Goal: Task Accomplishment & Management: Manage account settings

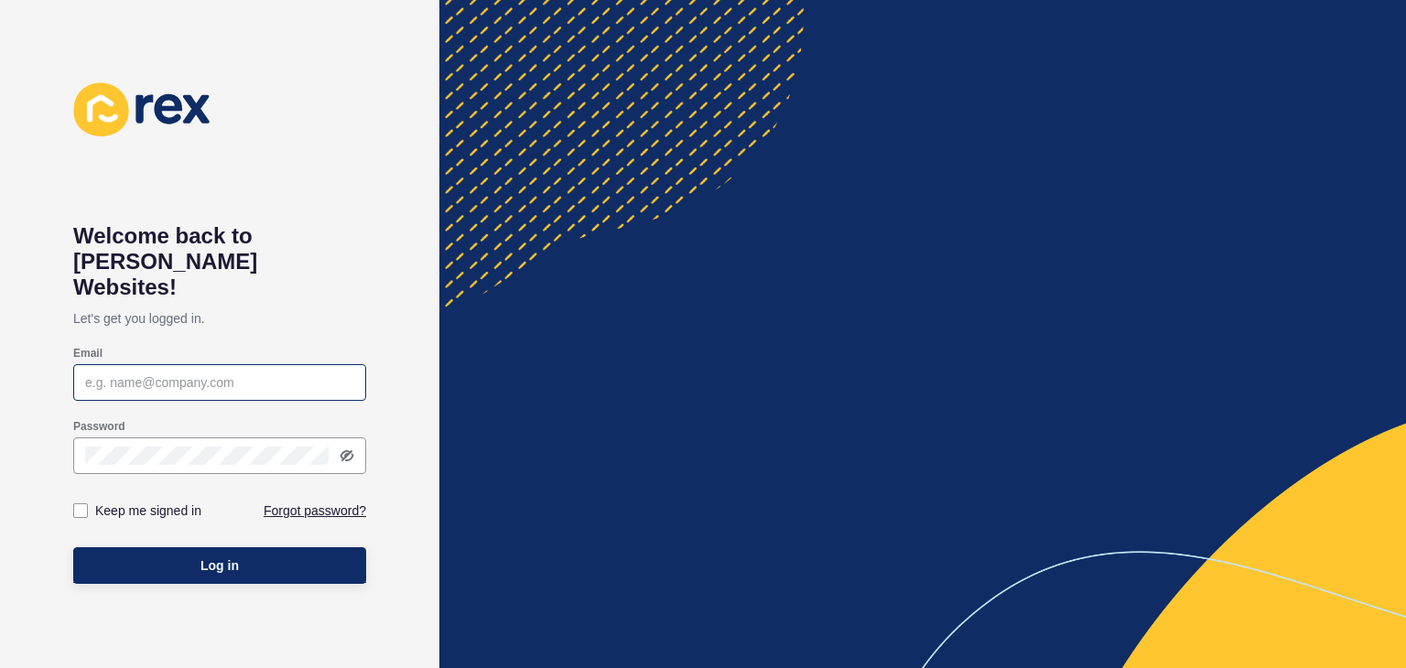
click at [176, 364] on div at bounding box center [219, 382] width 293 height 37
click at [173, 374] on input "Email" at bounding box center [219, 383] width 269 height 18
type input "[PERSON_NAME][EMAIL_ADDRESS][PERSON_NAME][DOMAIN_NAME]"
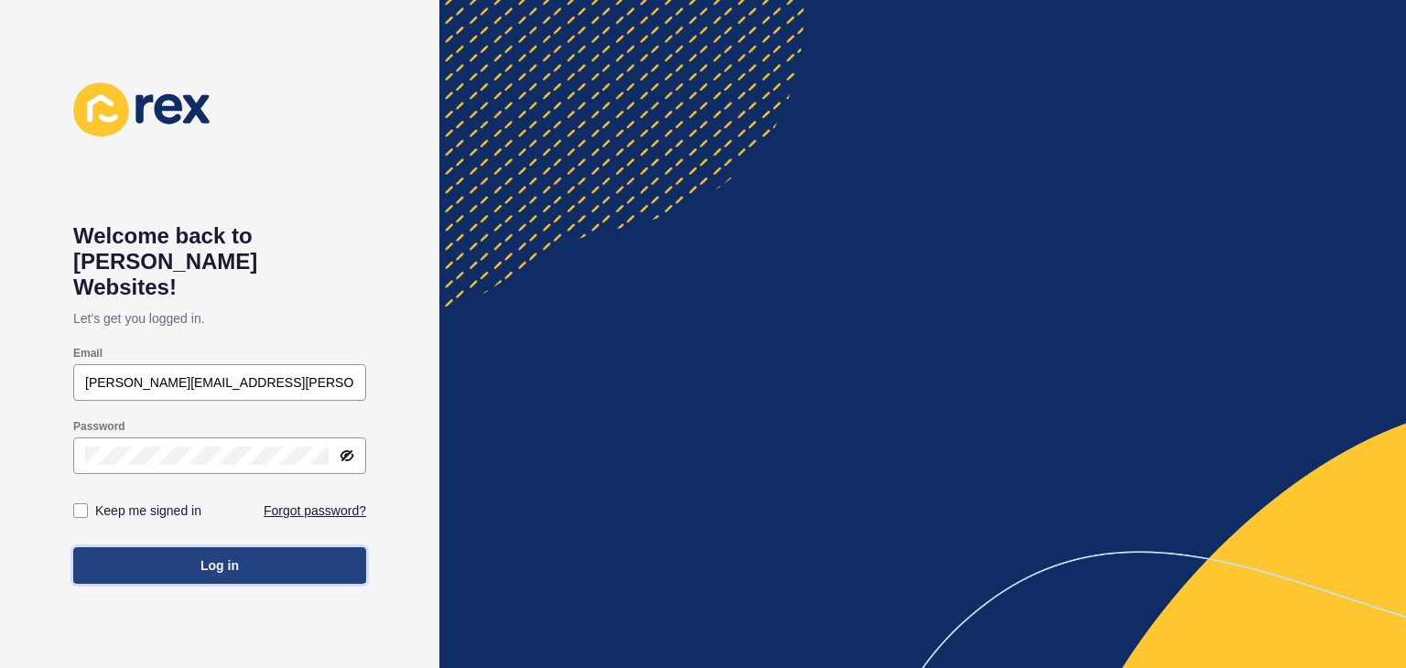
click at [244, 548] on button "Log in" at bounding box center [219, 566] width 293 height 37
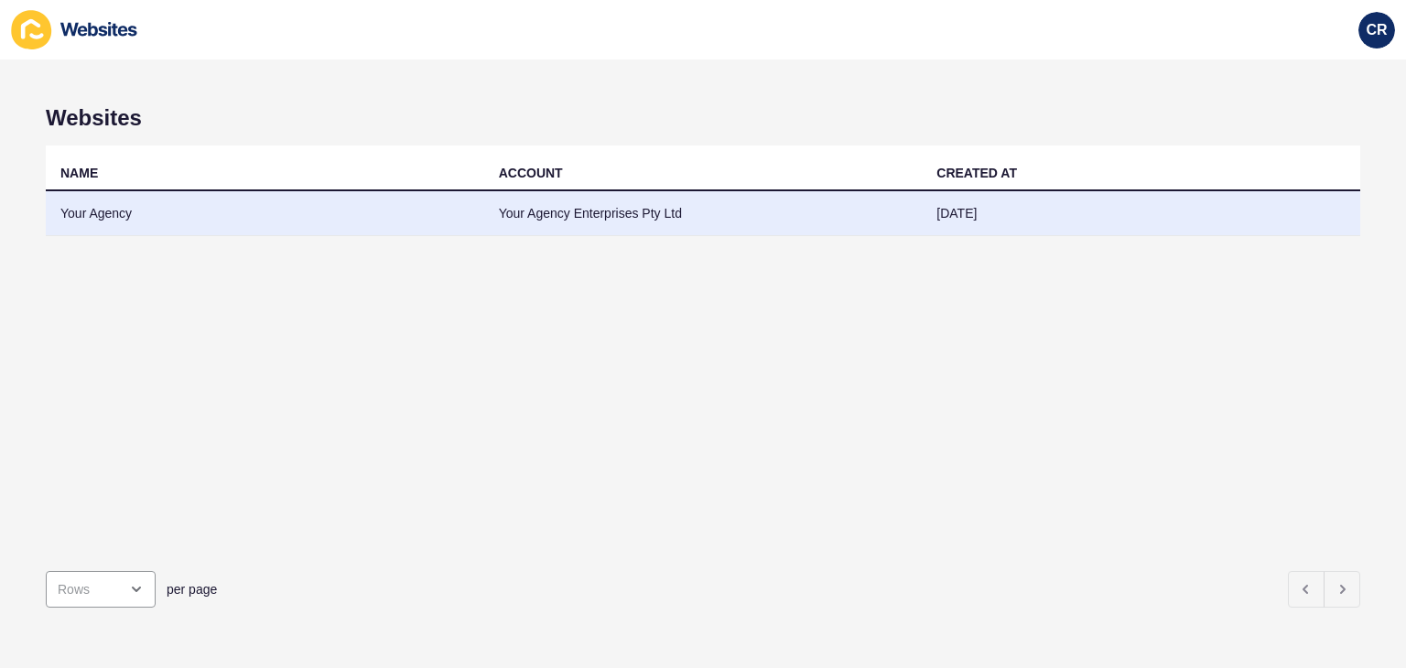
click at [95, 214] on td "Your Agency" at bounding box center [265, 213] width 439 height 45
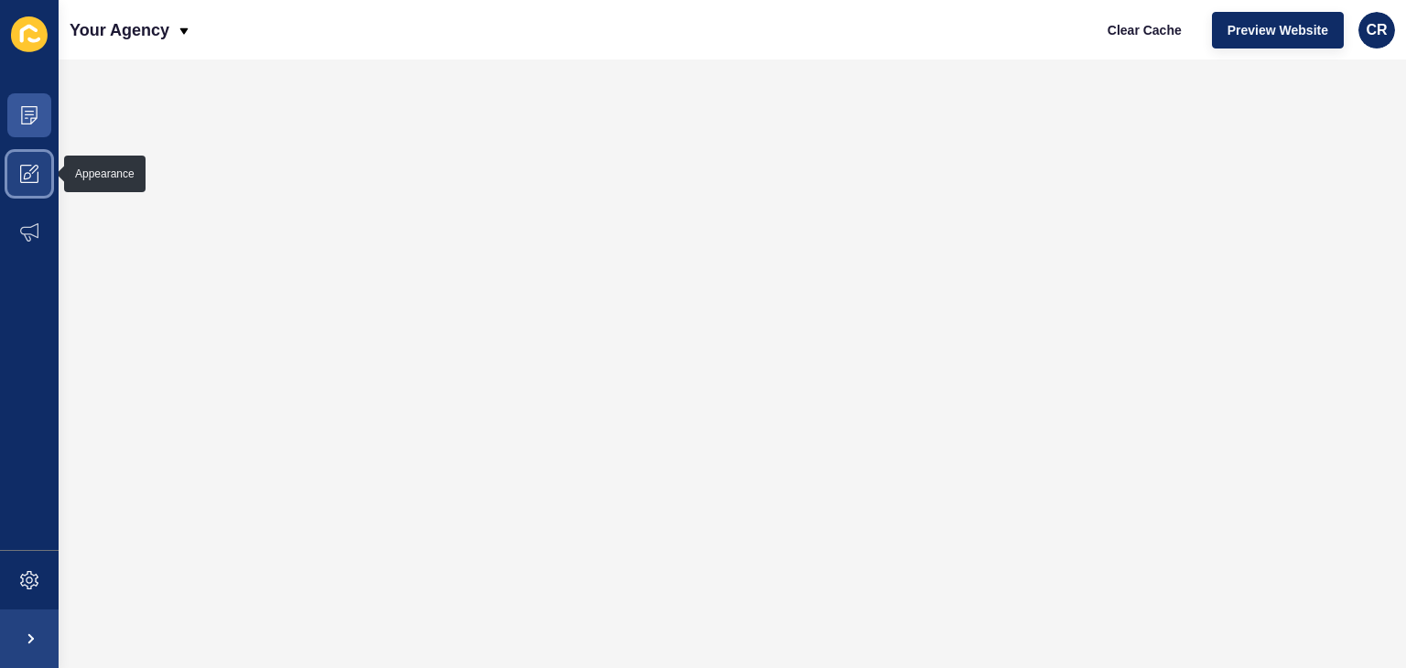
click at [32, 169] on icon at bounding box center [33, 169] width 9 height 9
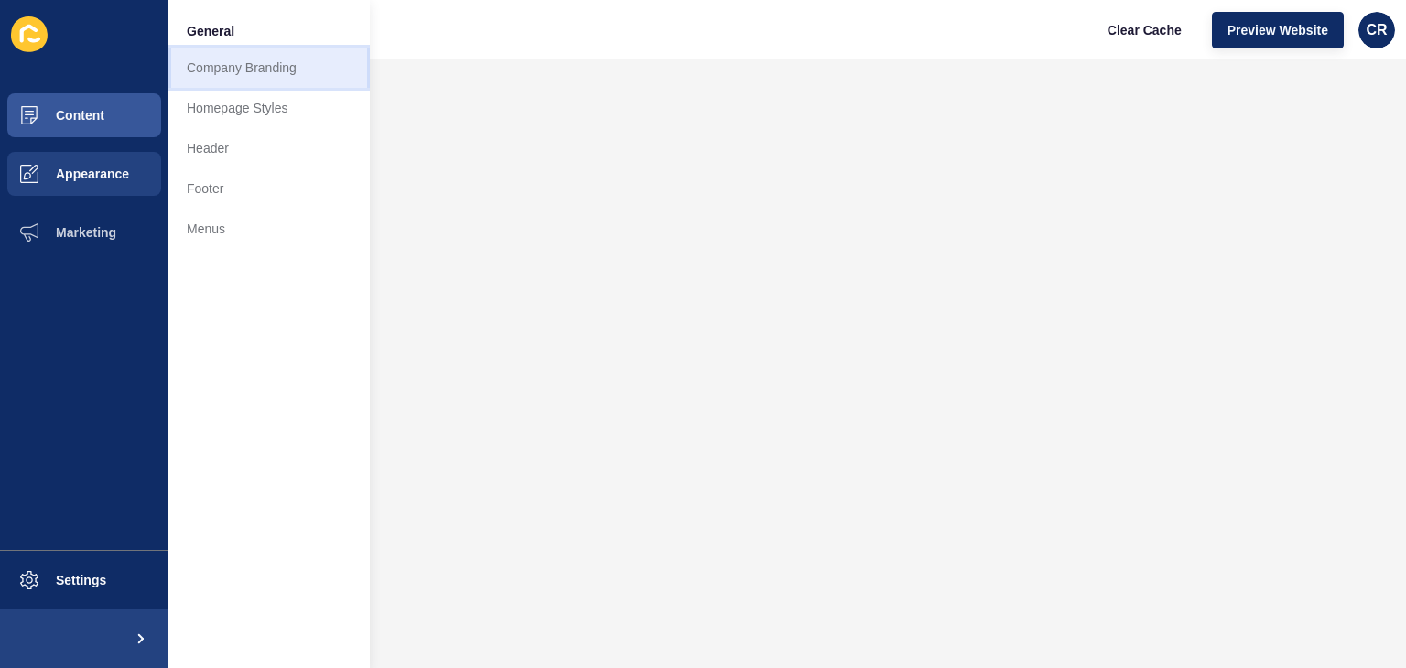
click at [201, 68] on link "Company Branding" at bounding box center [268, 68] width 201 height 40
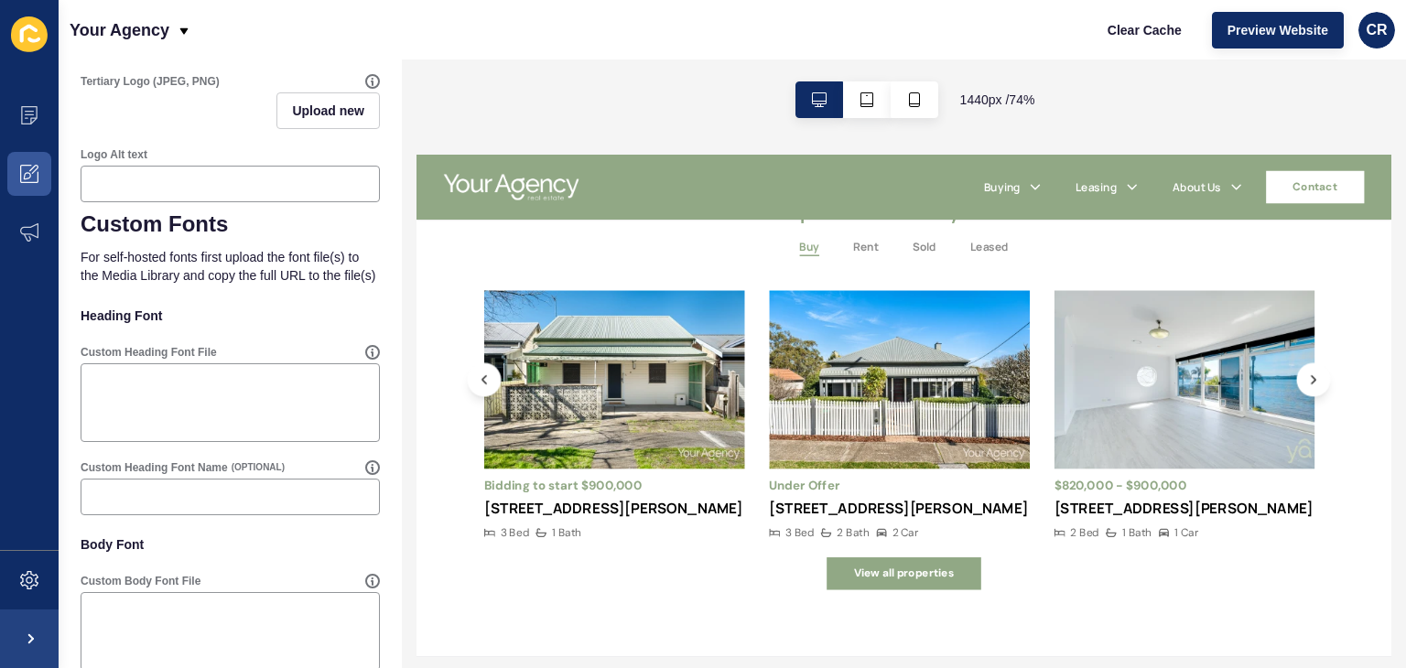
scroll to position [861, 0]
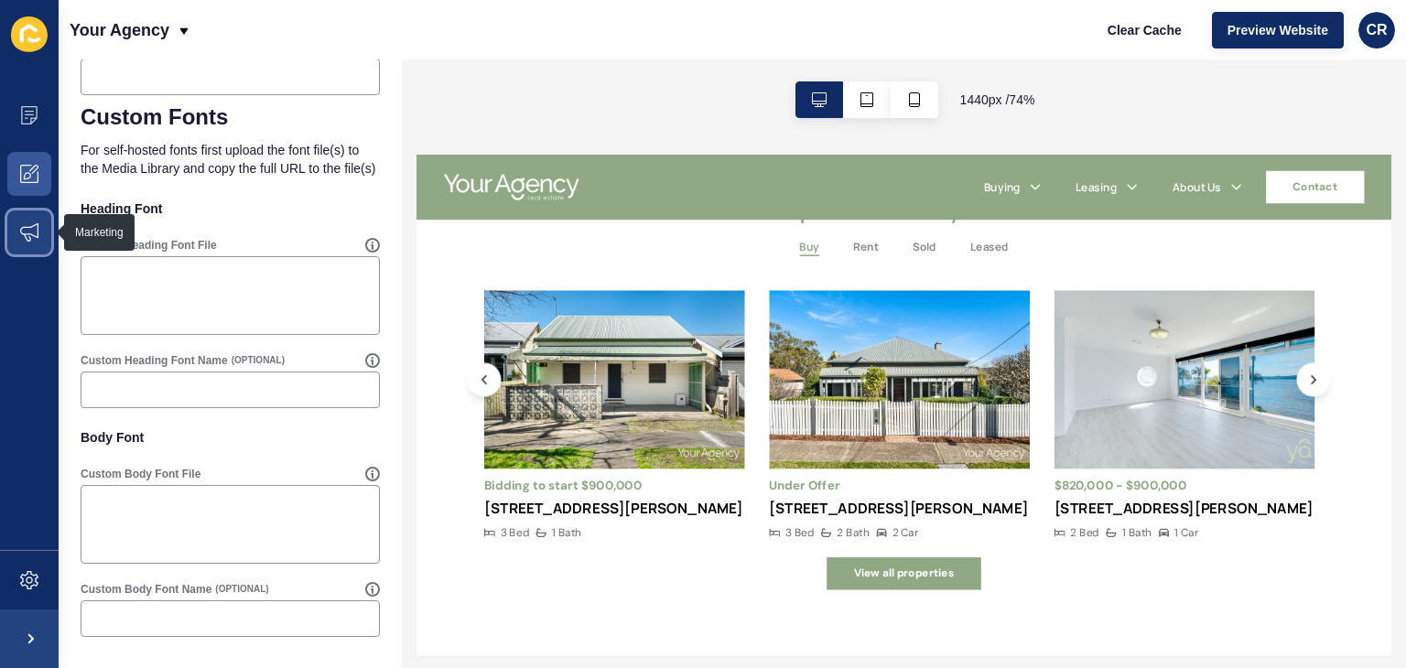
click at [22, 238] on icon at bounding box center [29, 232] width 18 height 18
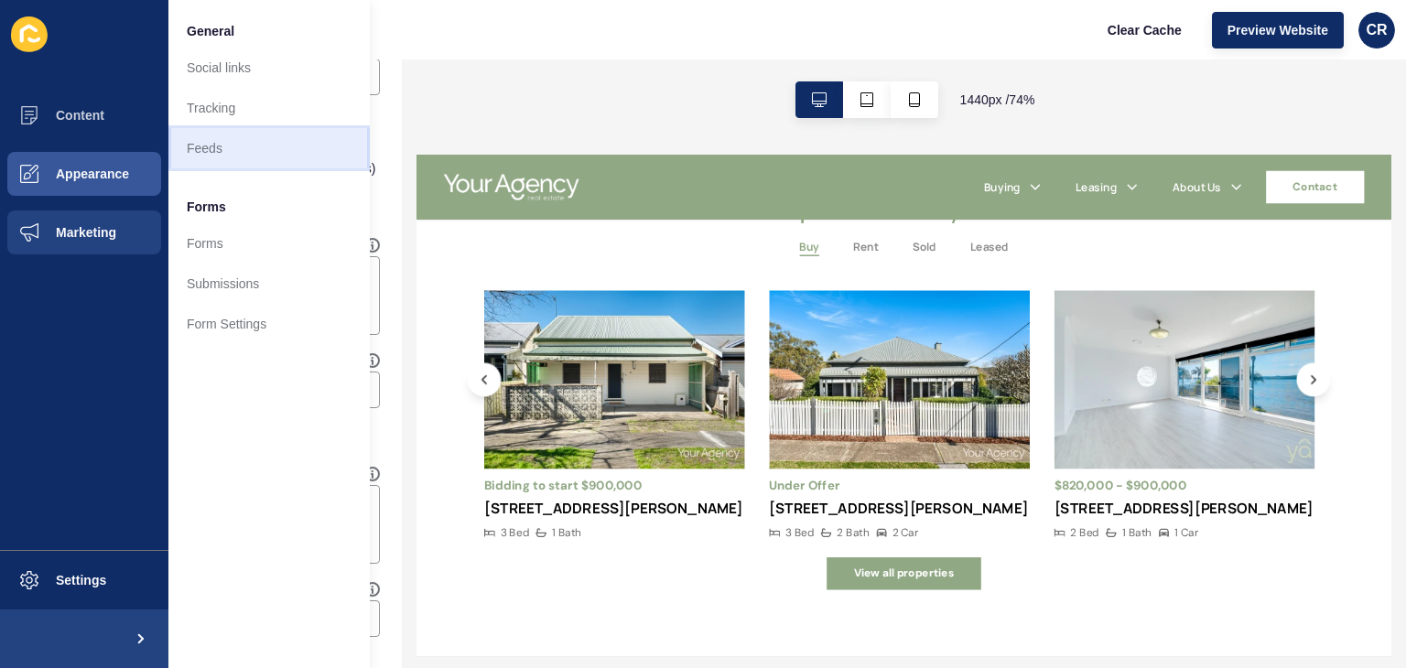
click at [206, 141] on link "Feeds" at bounding box center [268, 148] width 201 height 40
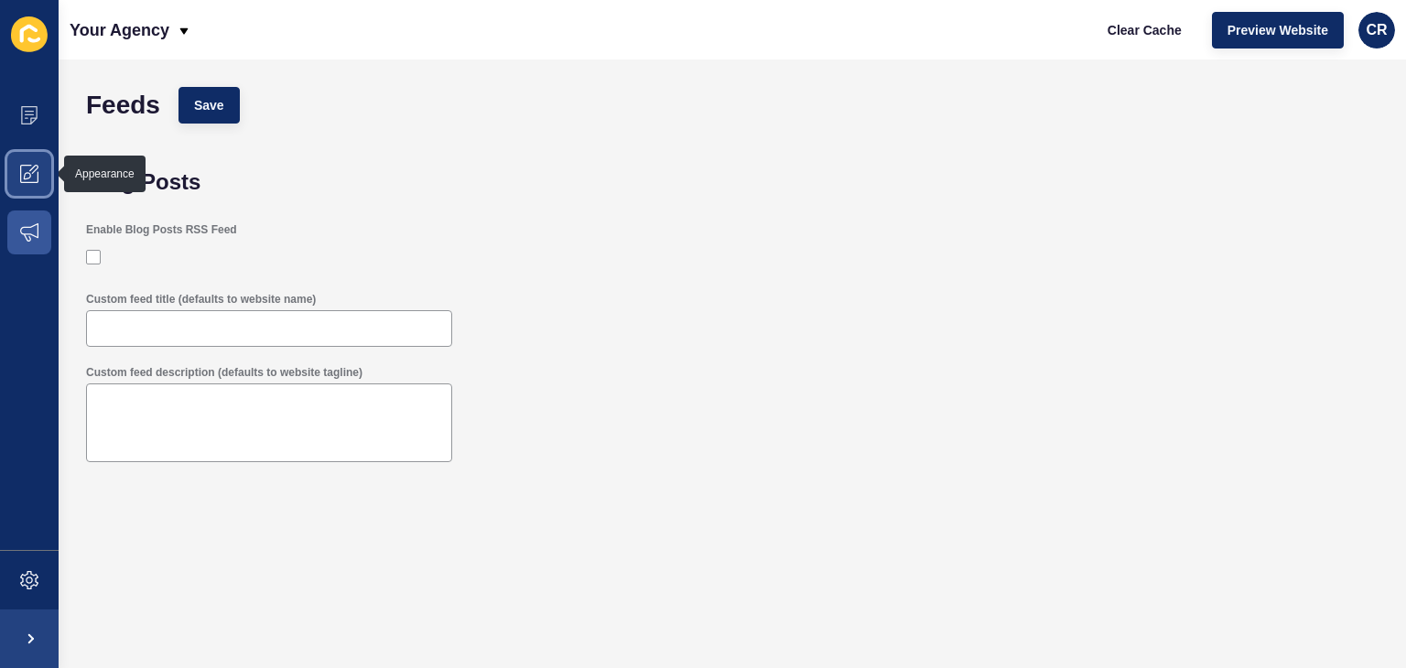
click at [38, 180] on span at bounding box center [29, 174] width 59 height 59
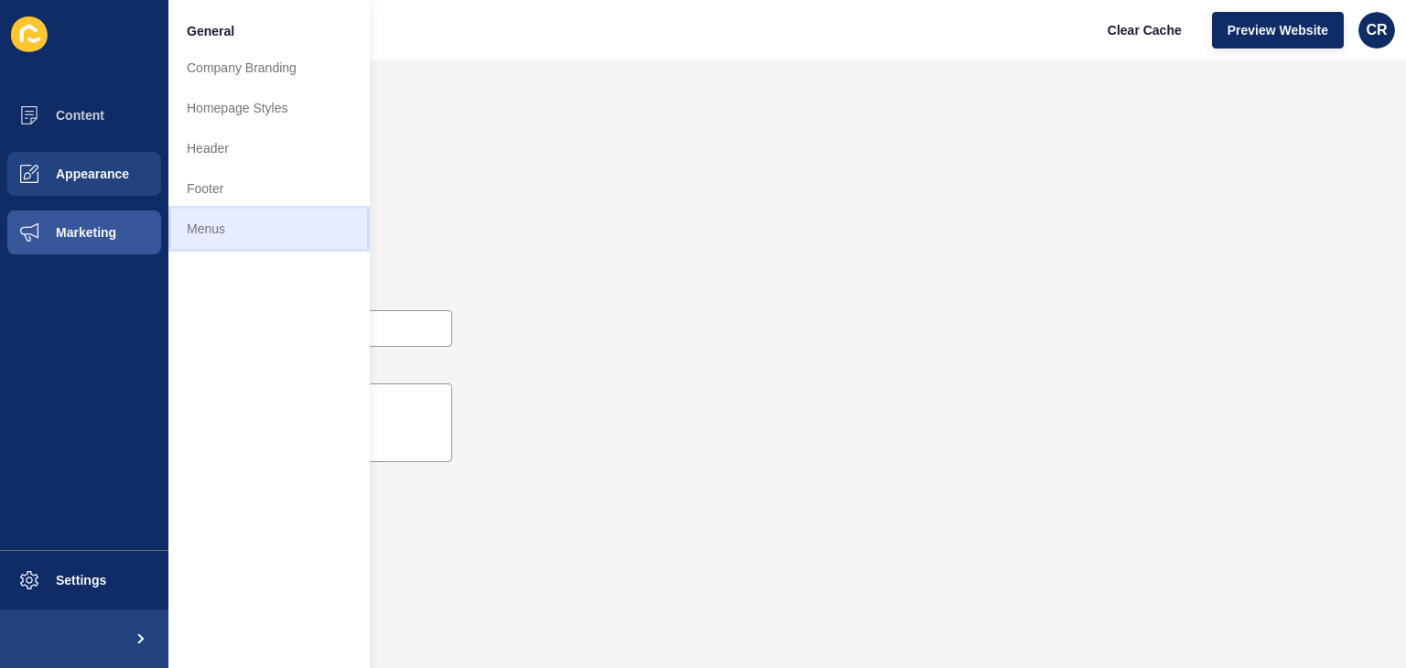
click at [198, 224] on link "Menus" at bounding box center [268, 229] width 201 height 40
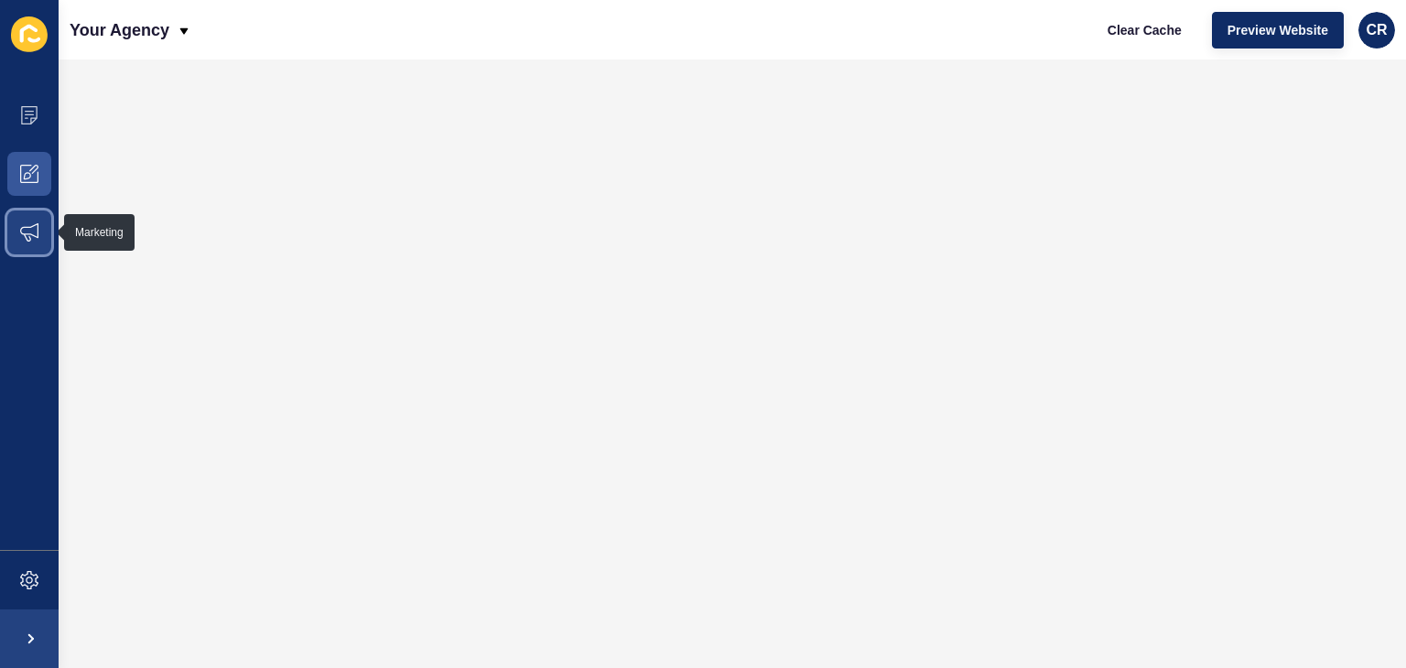
click at [33, 234] on icon at bounding box center [29, 232] width 18 height 18
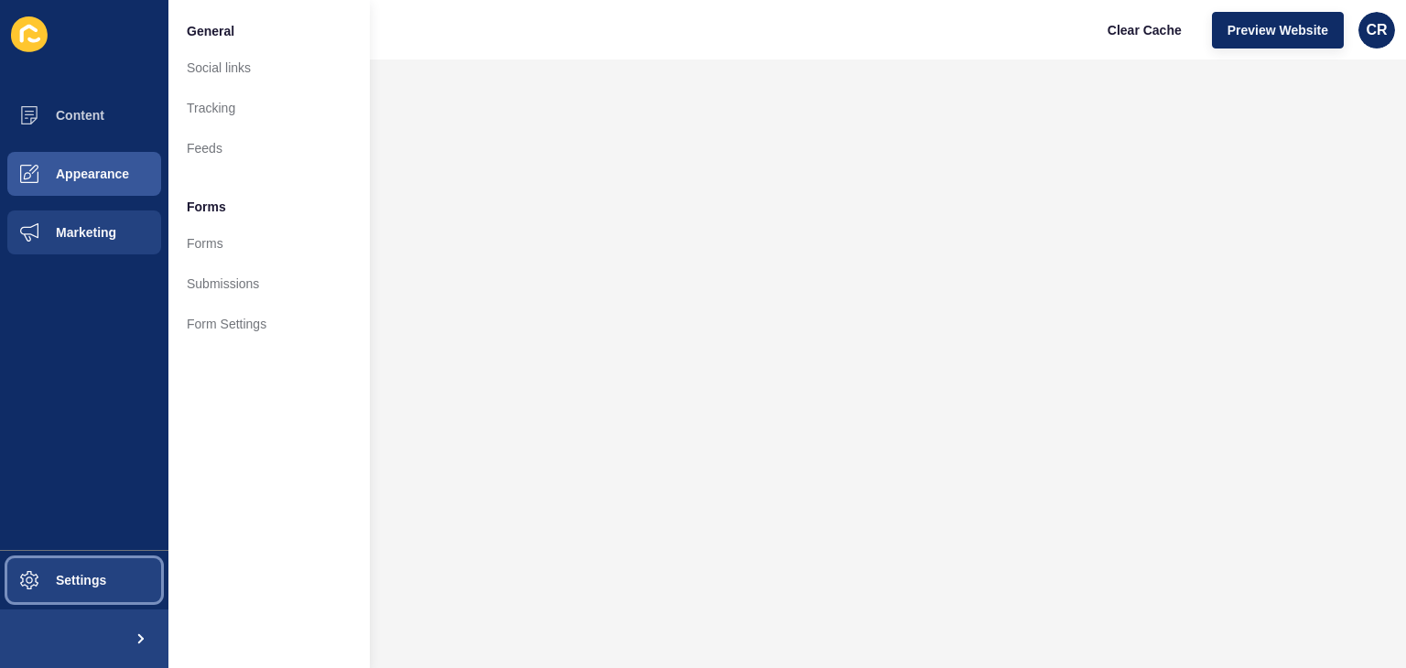
click at [61, 573] on span "Settings" at bounding box center [51, 580] width 109 height 15
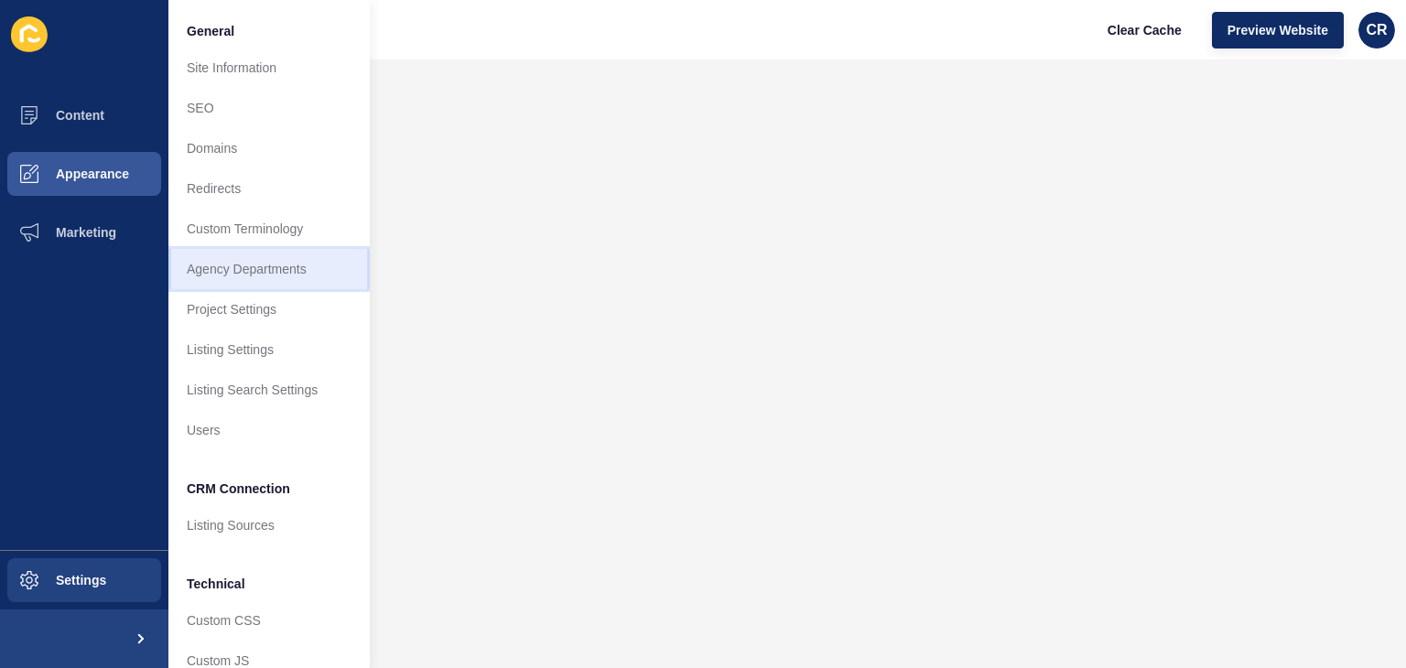
click at [222, 268] on link "Agency Departments" at bounding box center [268, 269] width 201 height 40
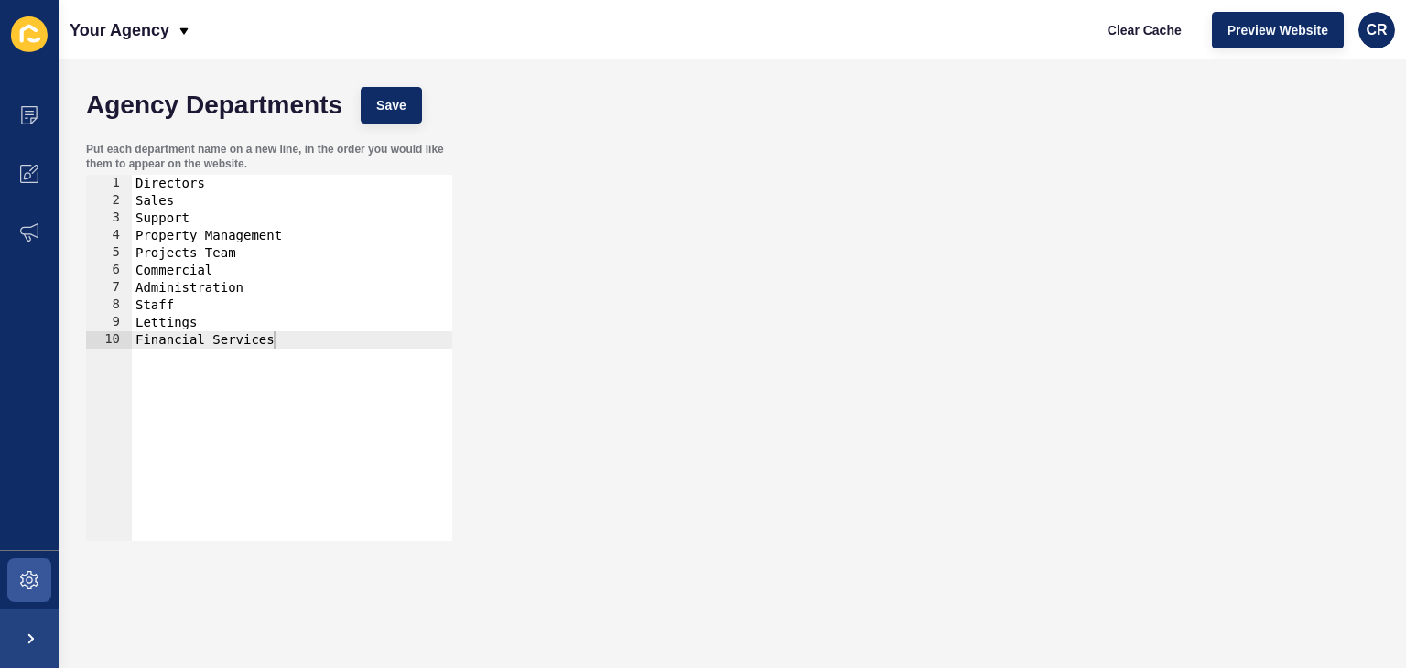
click at [33, 37] on icon at bounding box center [29, 34] width 37 height 36
click at [16, 161] on span at bounding box center [29, 174] width 59 height 59
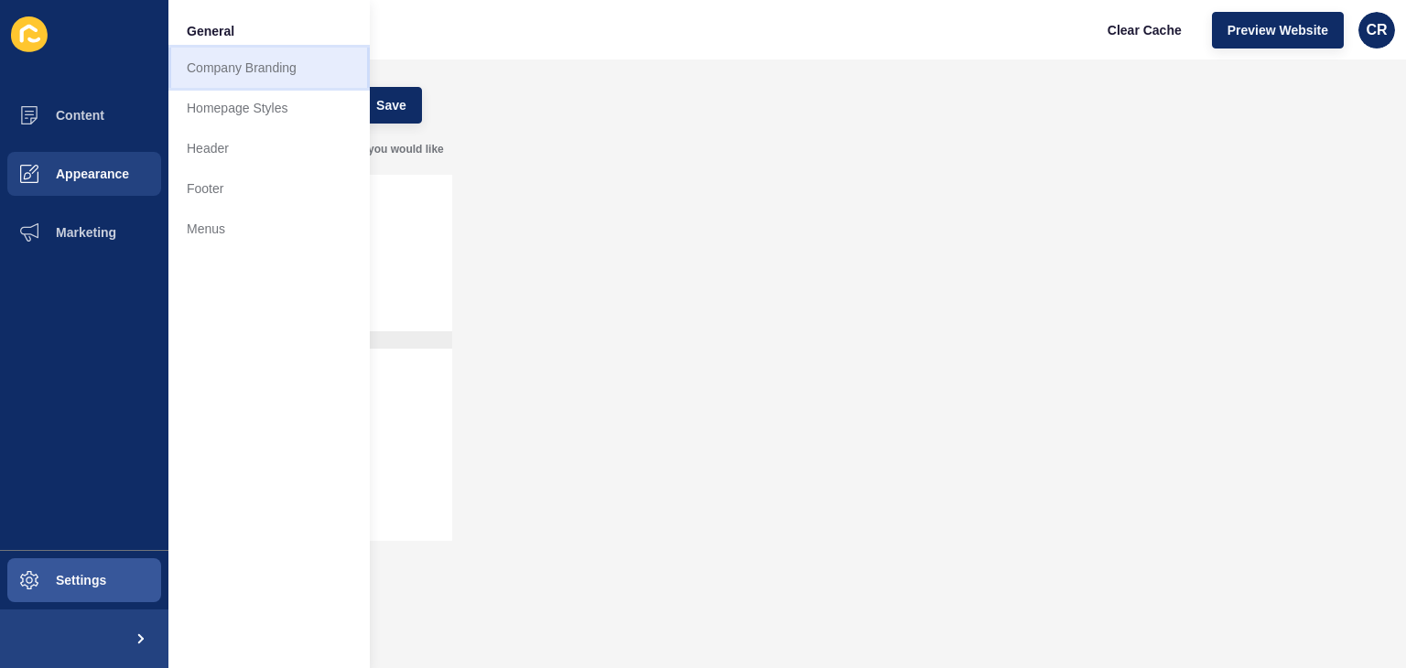
click at [200, 67] on link "Company Branding" at bounding box center [268, 68] width 201 height 40
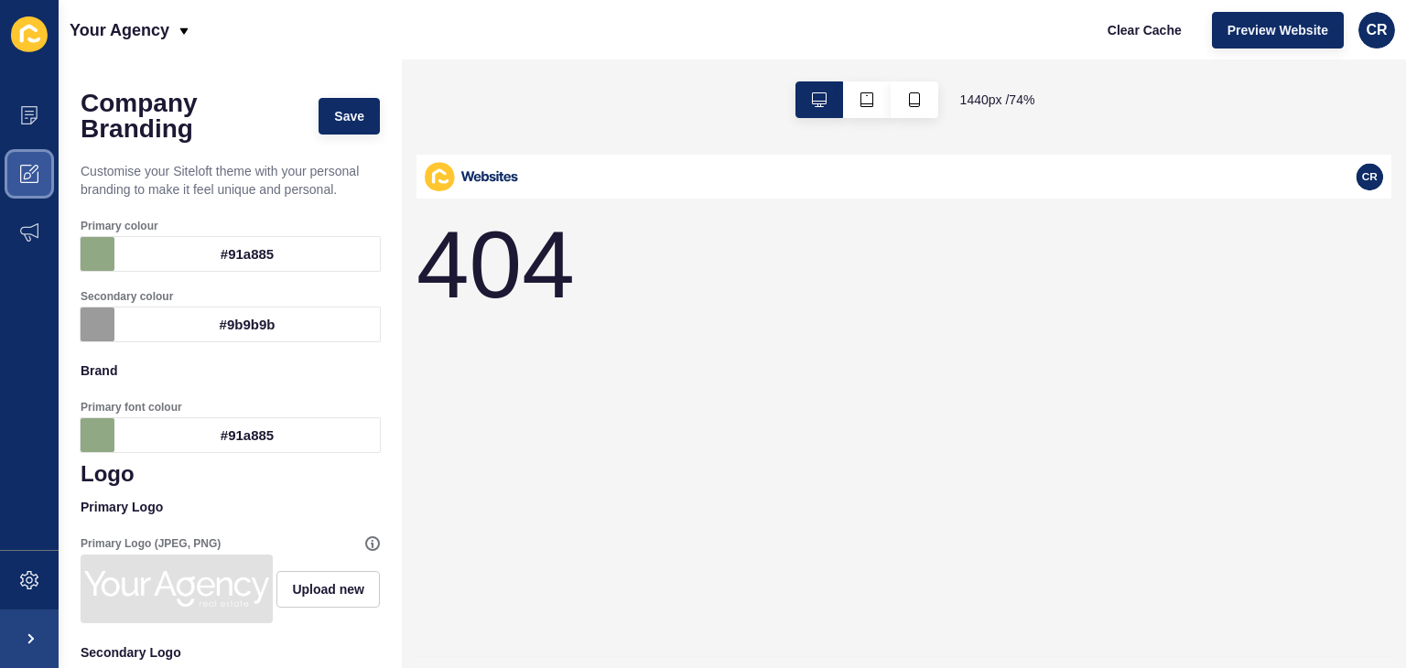
click at [8, 163] on span at bounding box center [29, 174] width 59 height 59
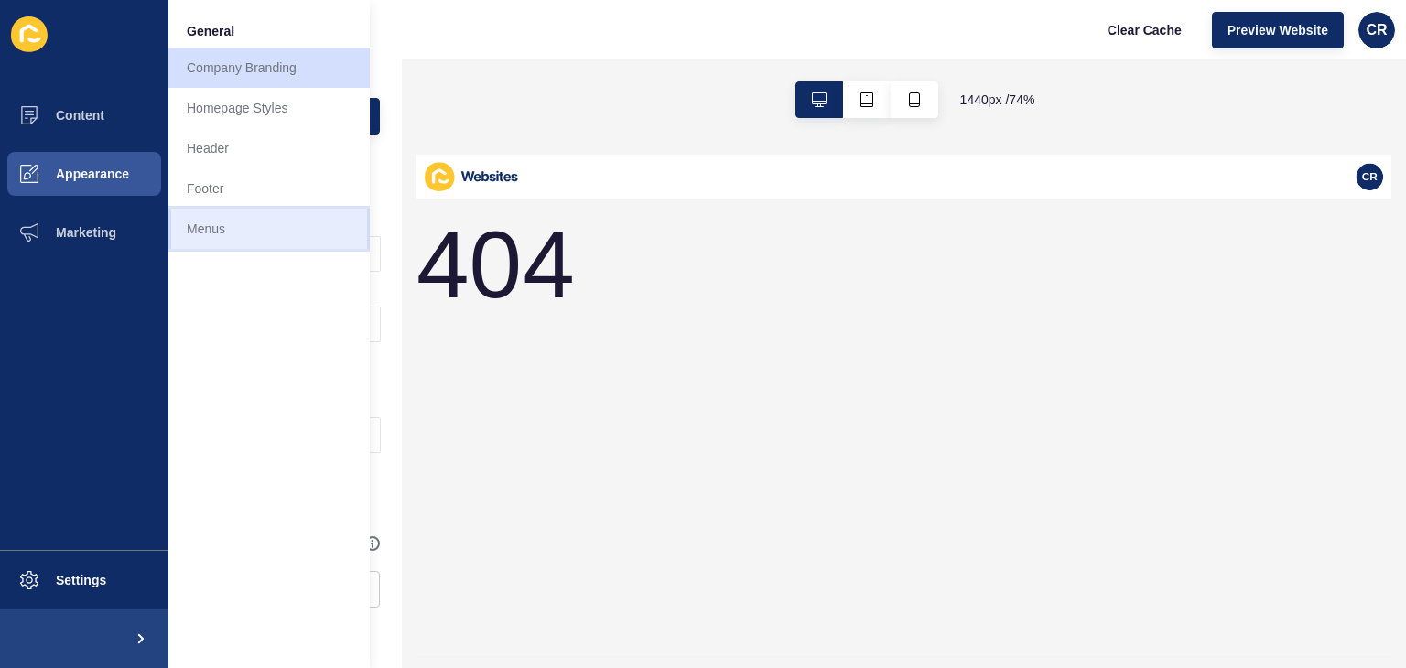
click at [201, 225] on link "Menus" at bounding box center [268, 229] width 201 height 40
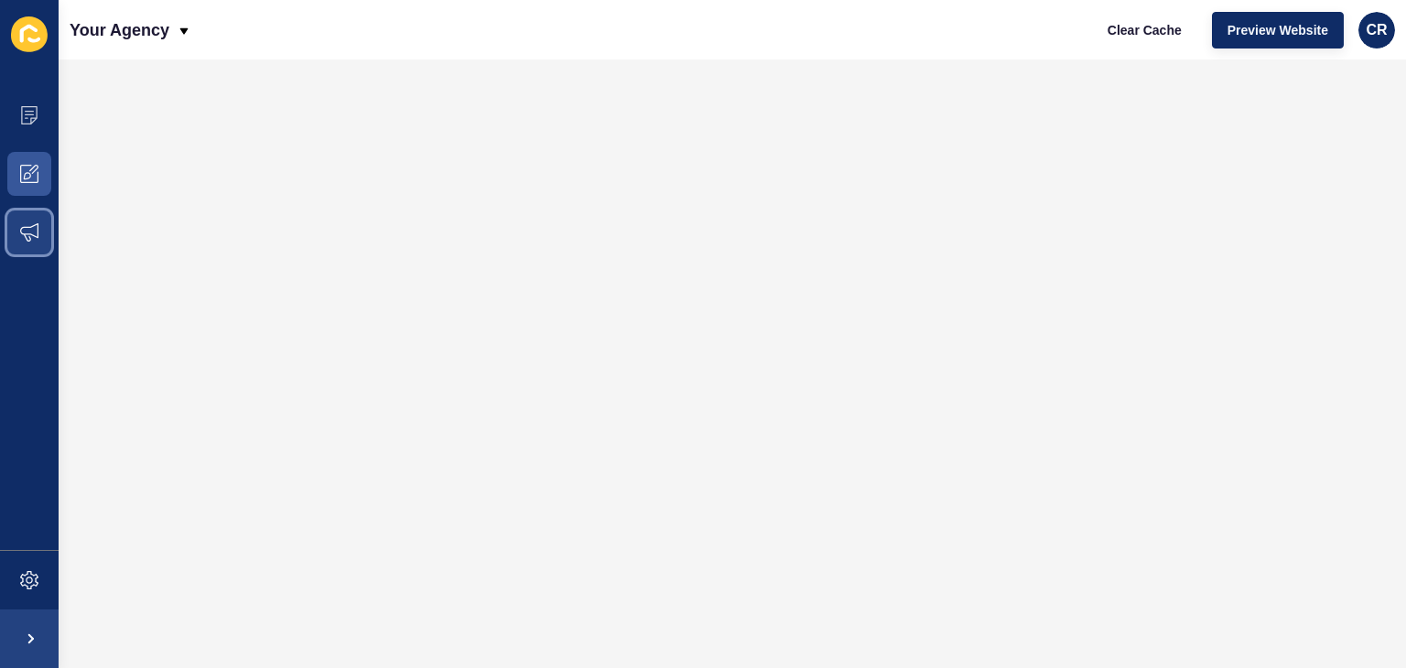
click at [21, 221] on span at bounding box center [29, 232] width 59 height 59
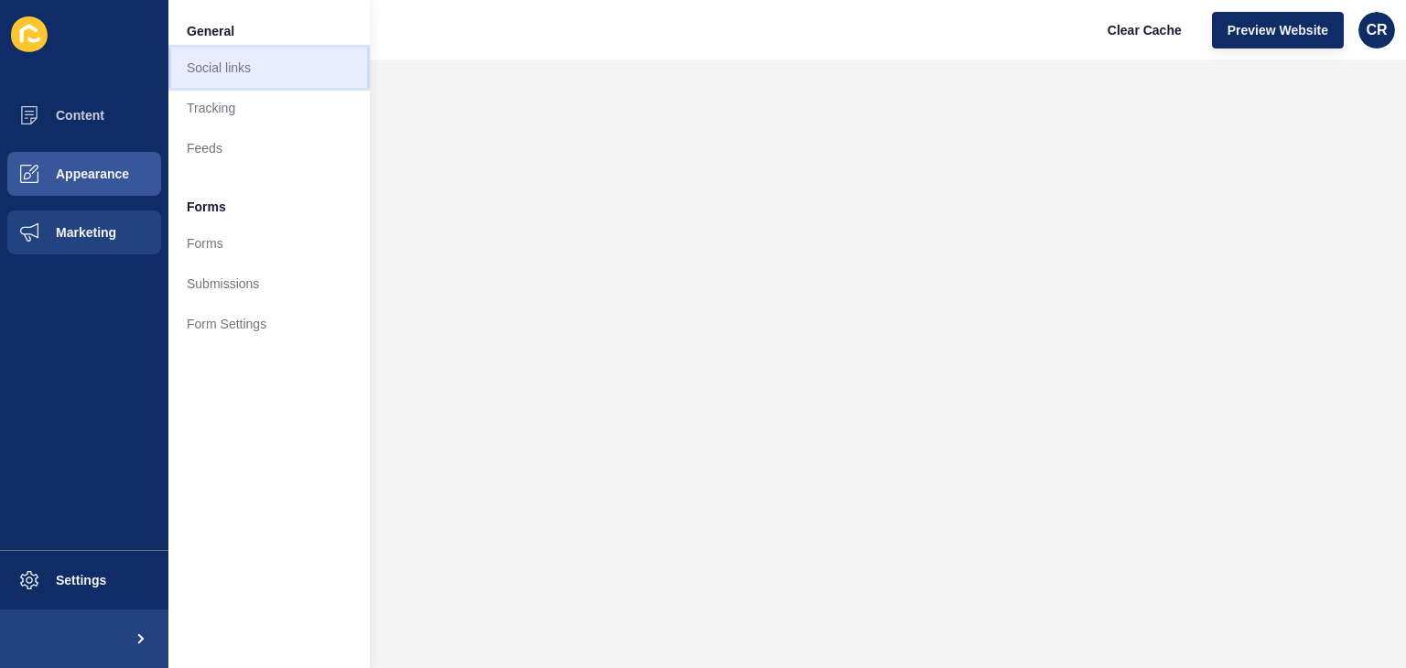
click at [190, 67] on link "Social links" at bounding box center [268, 68] width 201 height 40
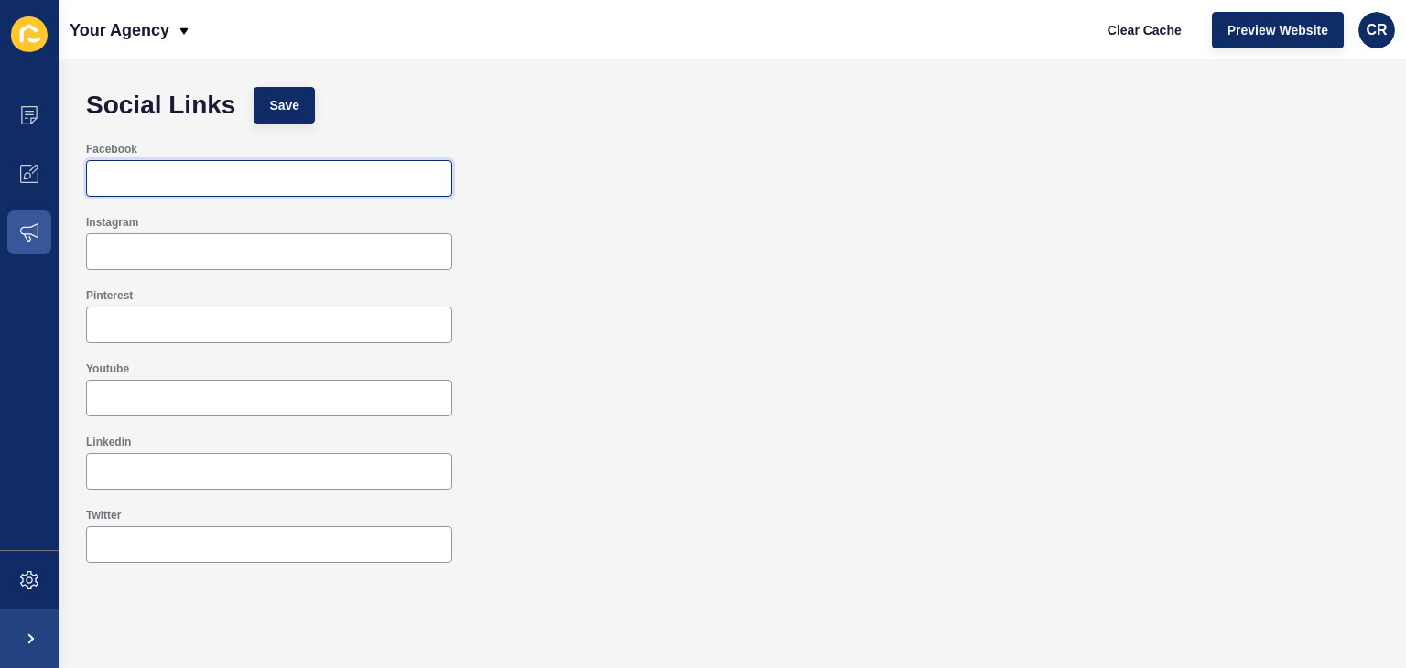
click at [127, 177] on input "Facebook" at bounding box center [269, 178] width 342 height 18
click at [237, 173] on input "Facebook" at bounding box center [269, 178] width 342 height 18
paste input "[URL][DOMAIN_NAME]"
type input "[URL][DOMAIN_NAME]"
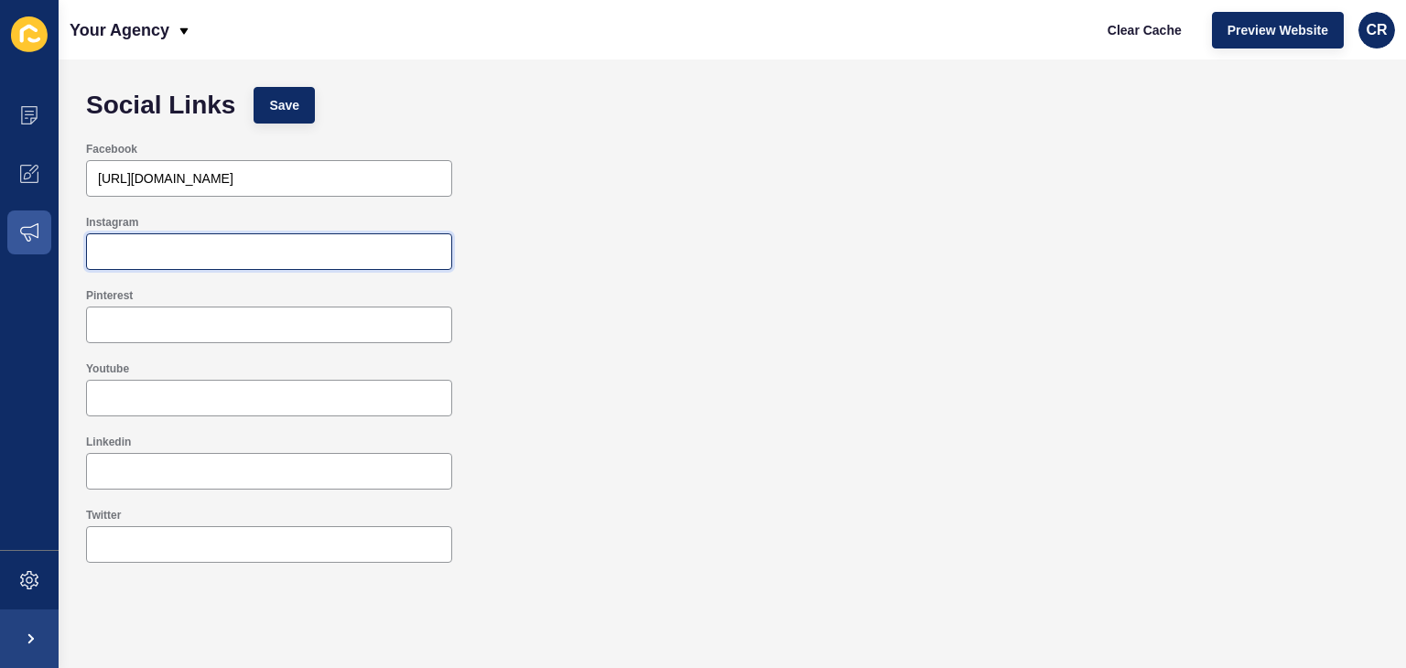
click at [183, 258] on input "Instagram" at bounding box center [269, 252] width 342 height 18
click at [187, 254] on input "Instagram" at bounding box center [269, 252] width 342 height 18
paste input "[URL][DOMAIN_NAME]"
type input "[URL][DOMAIN_NAME]"
click at [307, 101] on button "Save" at bounding box center [284, 105] width 61 height 37
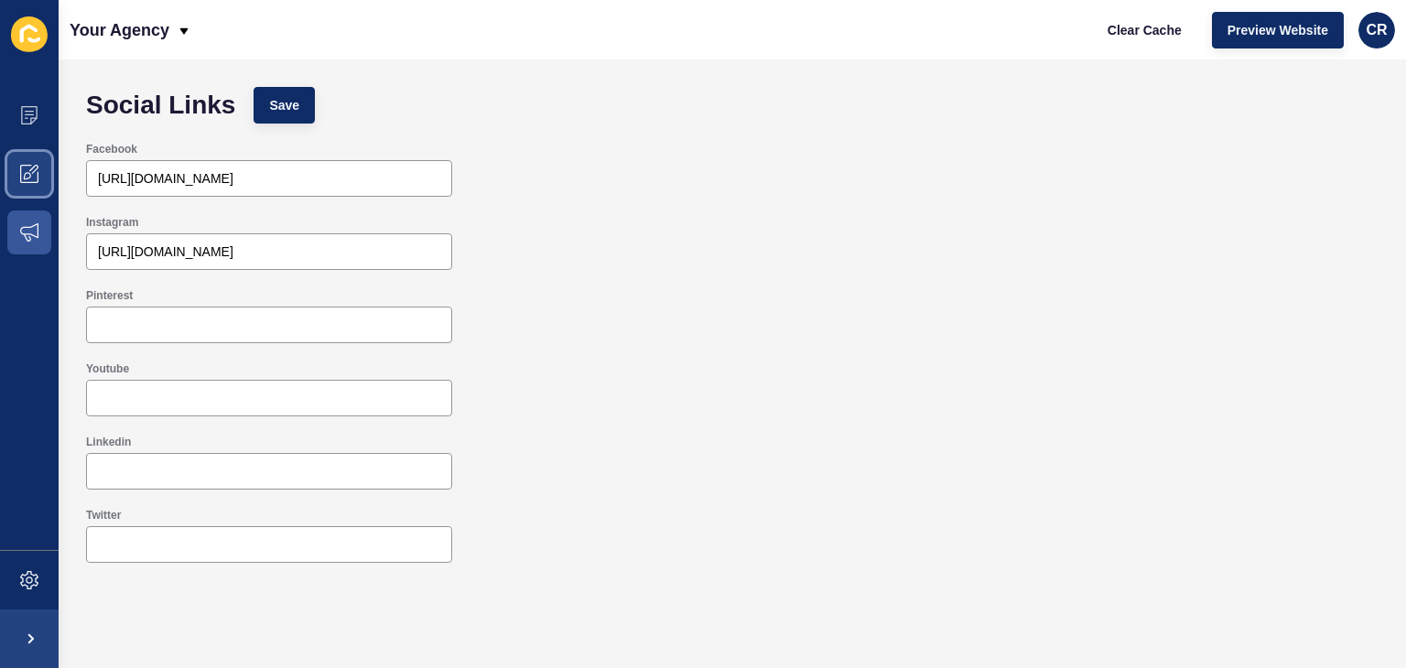
click at [28, 175] on icon at bounding box center [29, 174] width 18 height 18
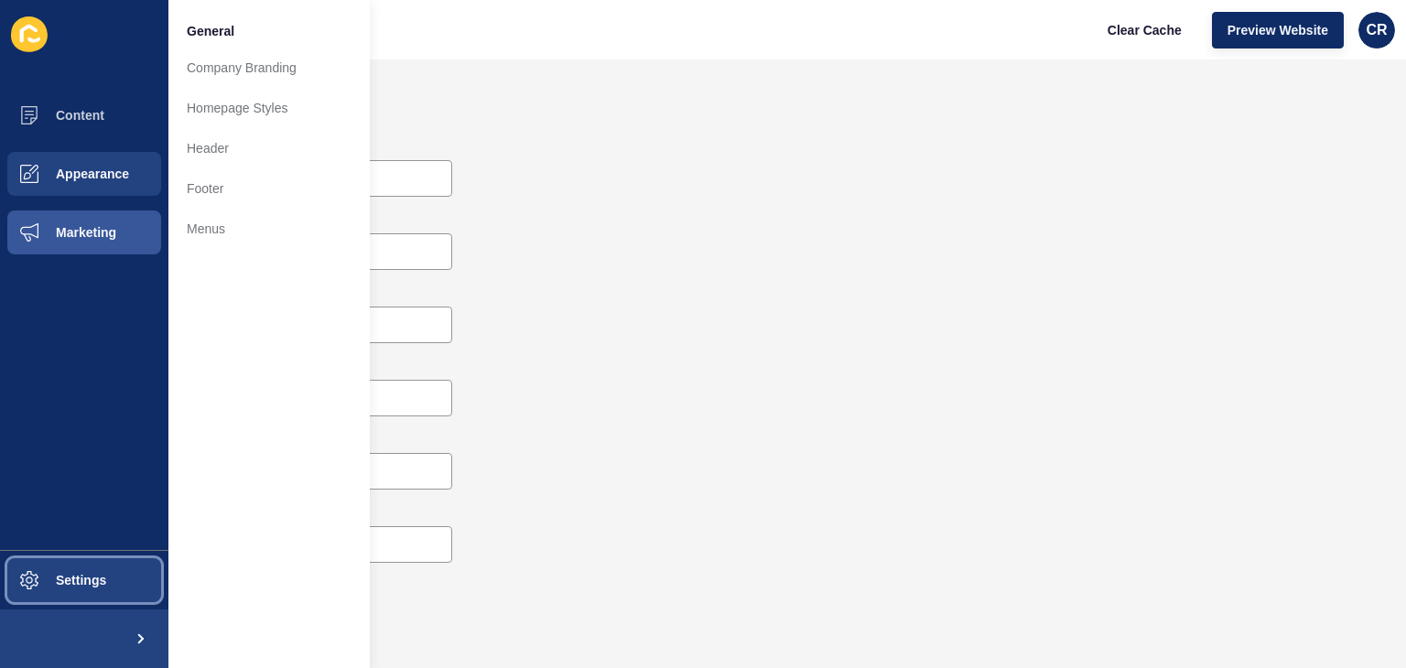
click at [63, 584] on span "Settings" at bounding box center [51, 580] width 109 height 15
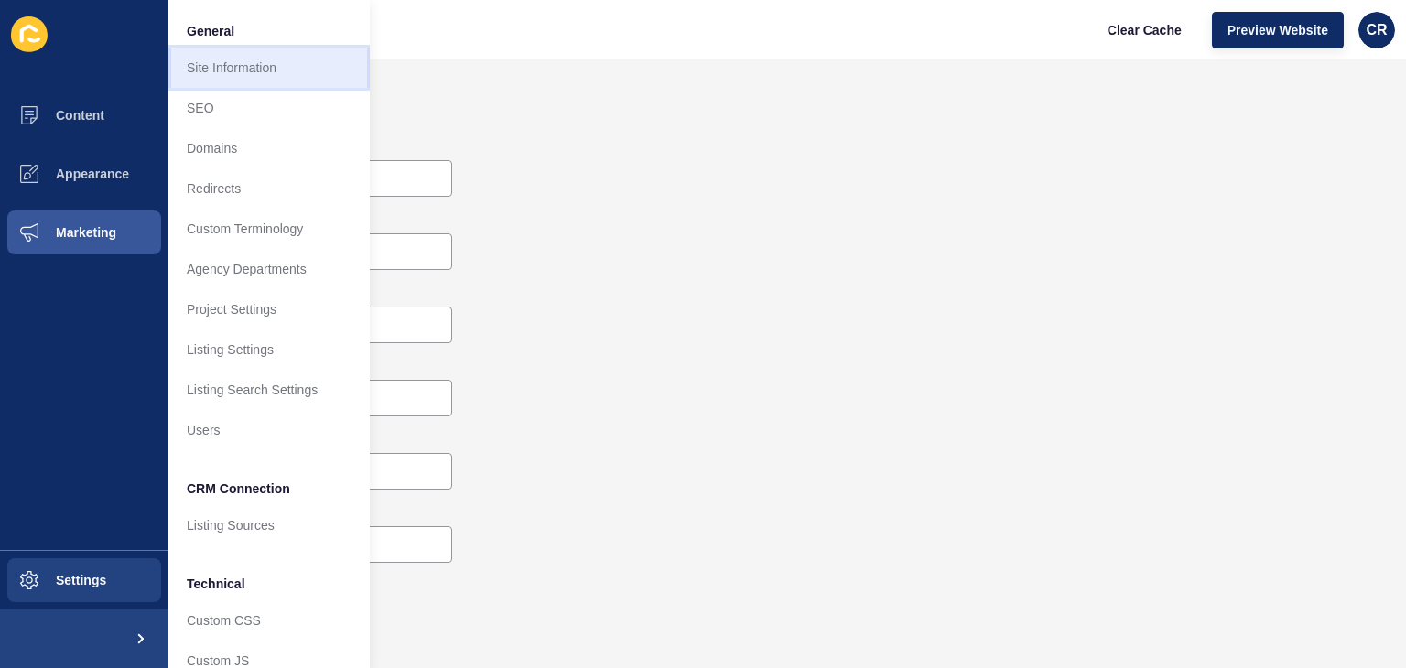
click at [231, 65] on link "Site Information" at bounding box center [268, 68] width 201 height 40
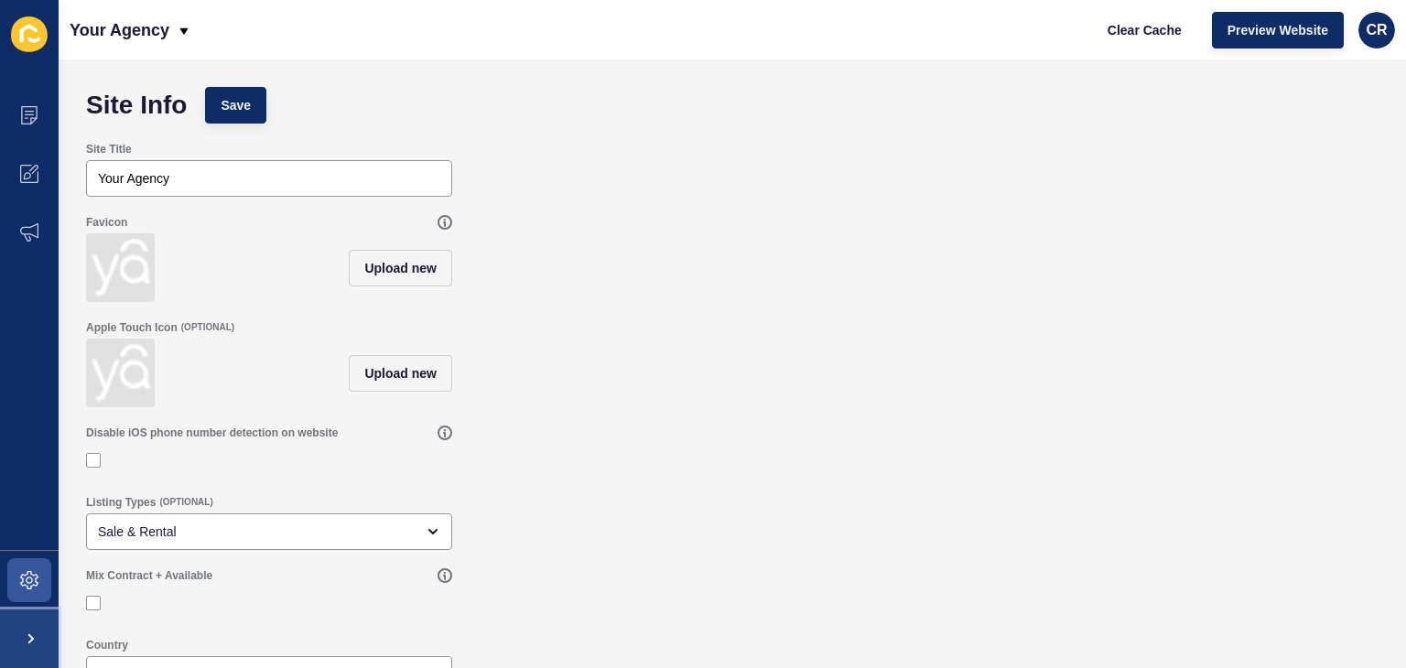
click at [27, 625] on span at bounding box center [29, 639] width 59 height 59
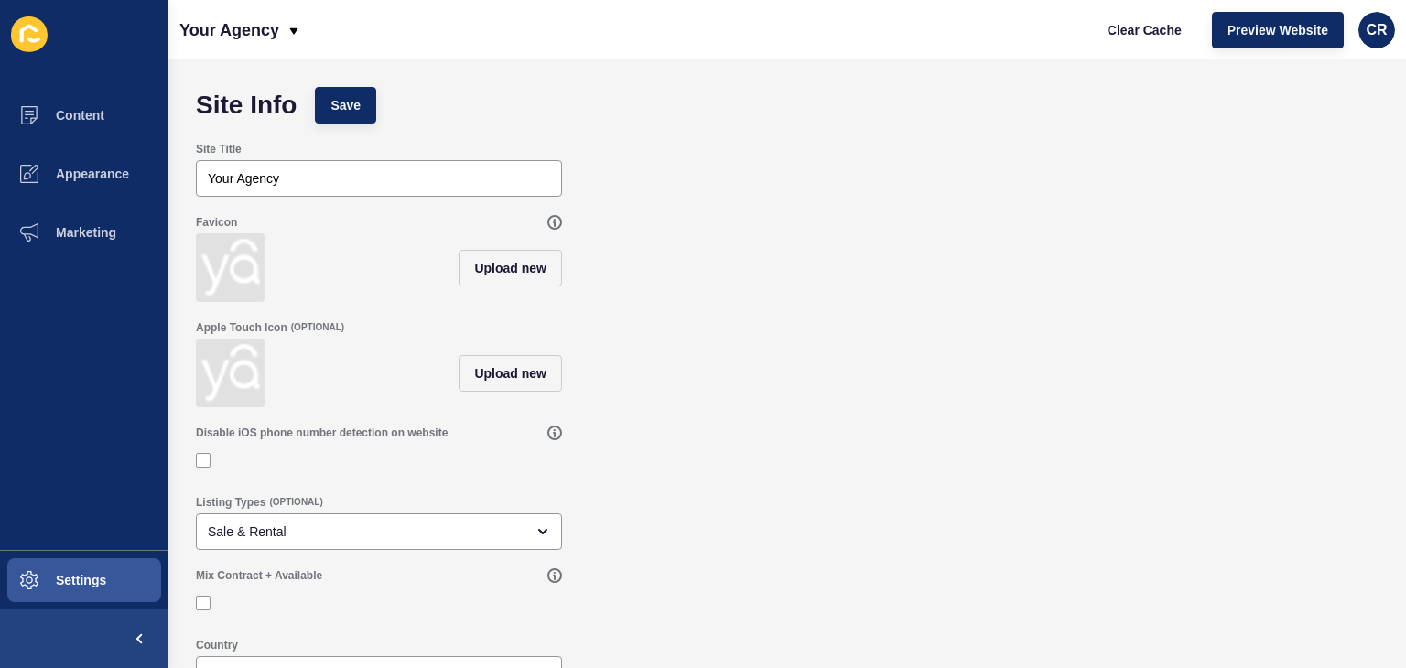
click at [1360, 16] on div "Clear Cache Preview Website CR" at bounding box center [1244, 30] width 318 height 51
click at [1373, 38] on span "CR" at bounding box center [1376, 30] width 21 height 18
click at [1308, 111] on link "Contact Support" at bounding box center [1334, 112] width 135 height 40
